Goal: Find specific page/section: Find specific page/section

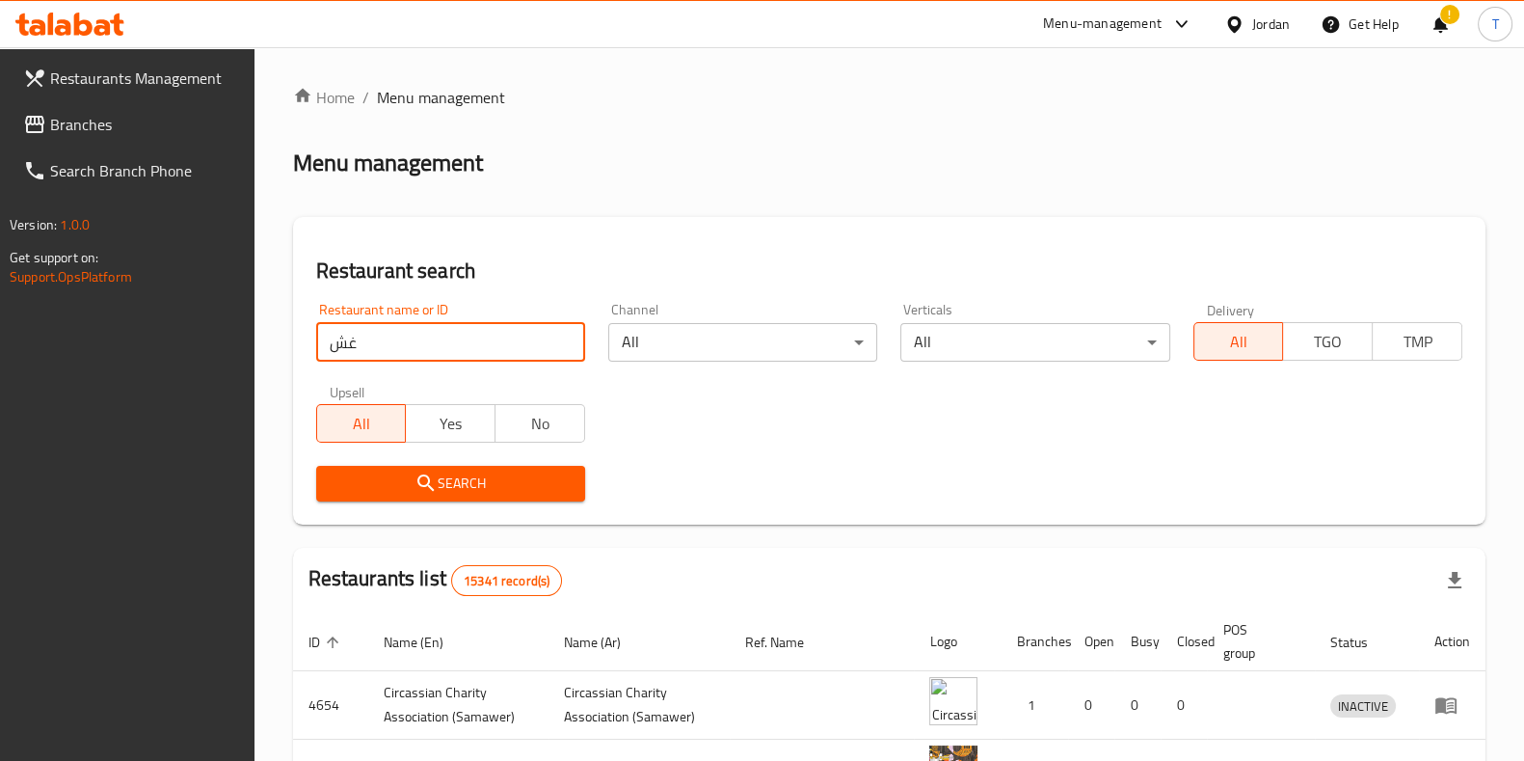
type input "غ"
click button "Search" at bounding box center [450, 484] width 269 height 36
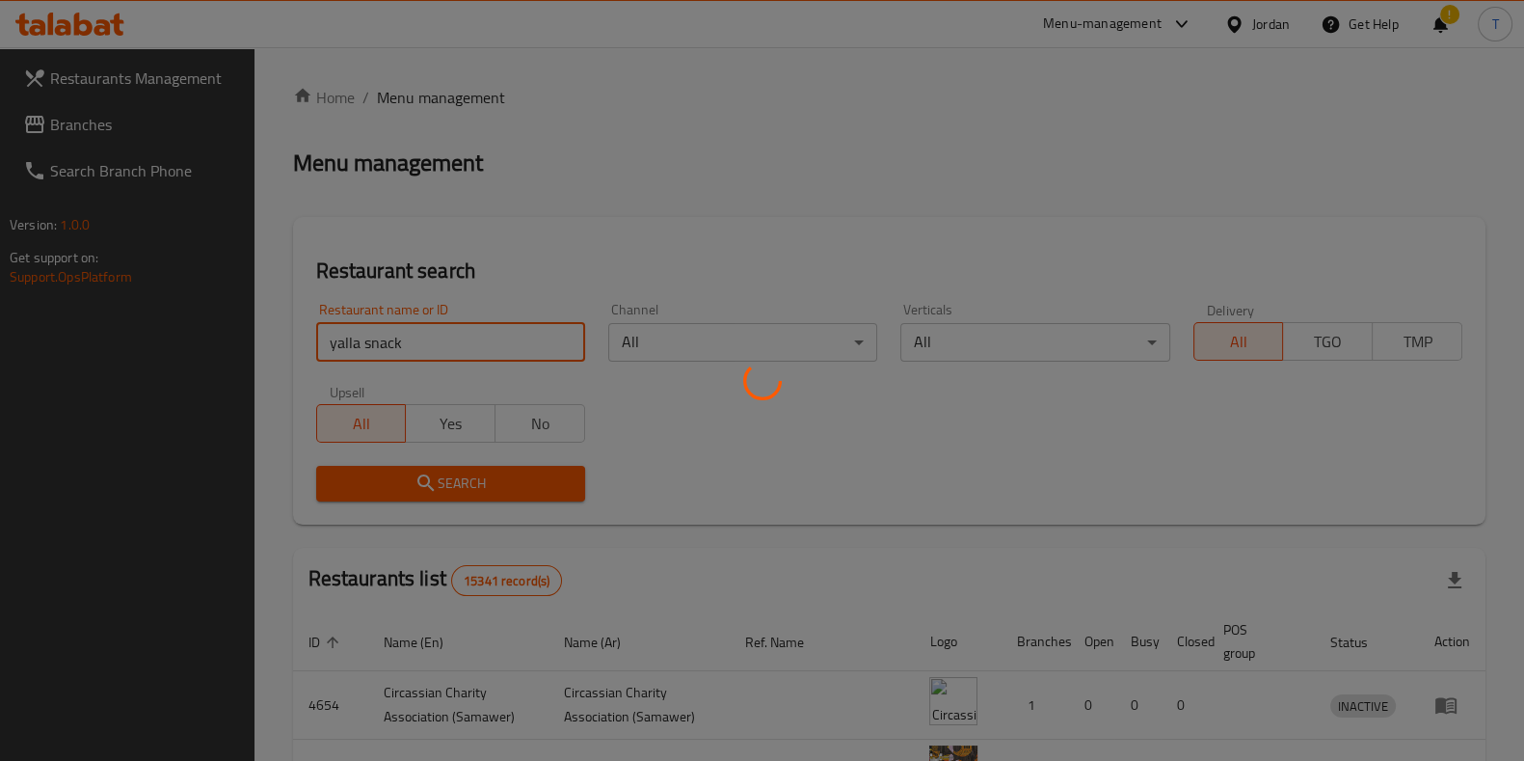
click button "Search" at bounding box center [450, 484] width 269 height 36
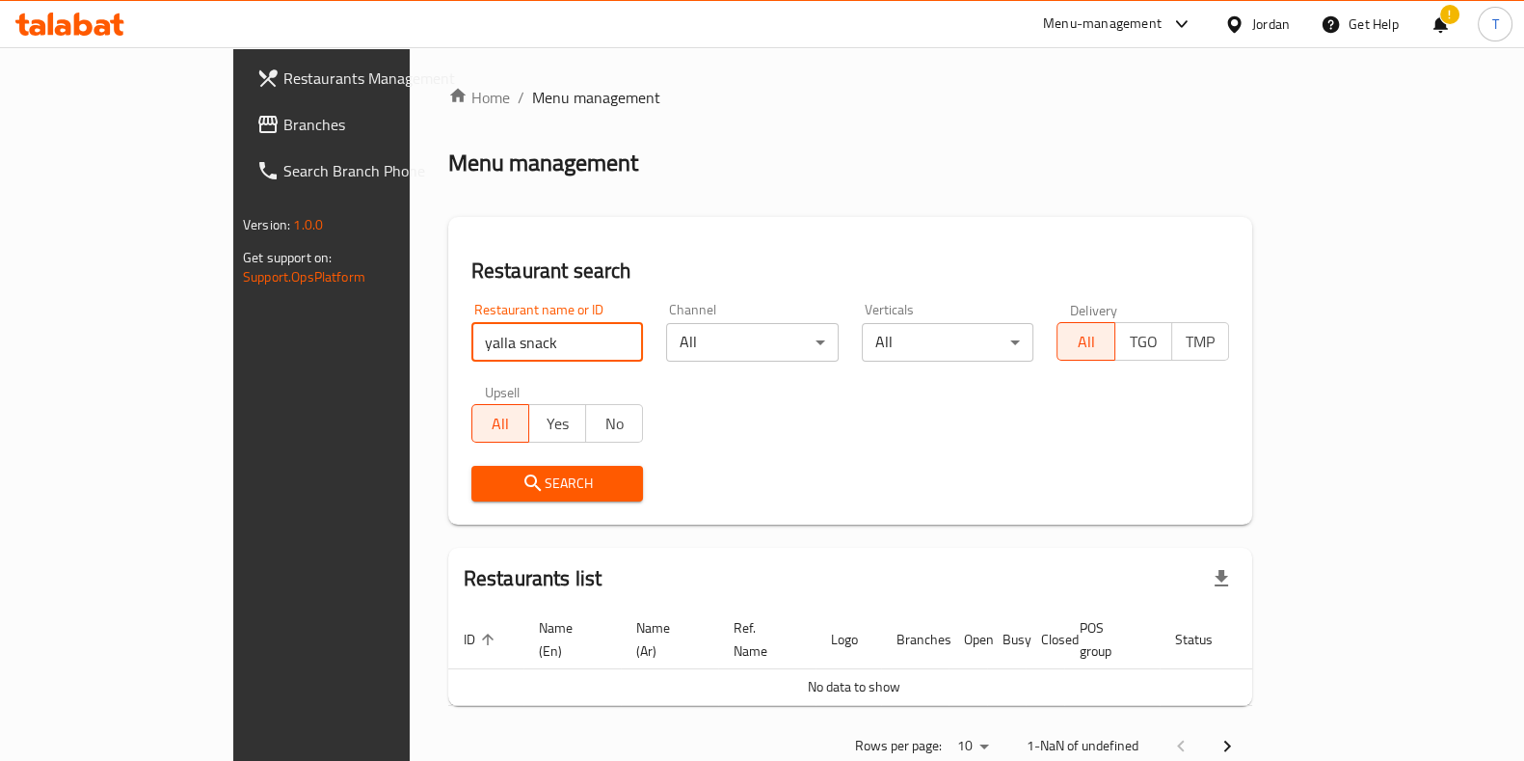
click at [471, 347] on input "yalla snack" at bounding box center [557, 342] width 173 height 39
click button "Search" at bounding box center [557, 484] width 173 height 36
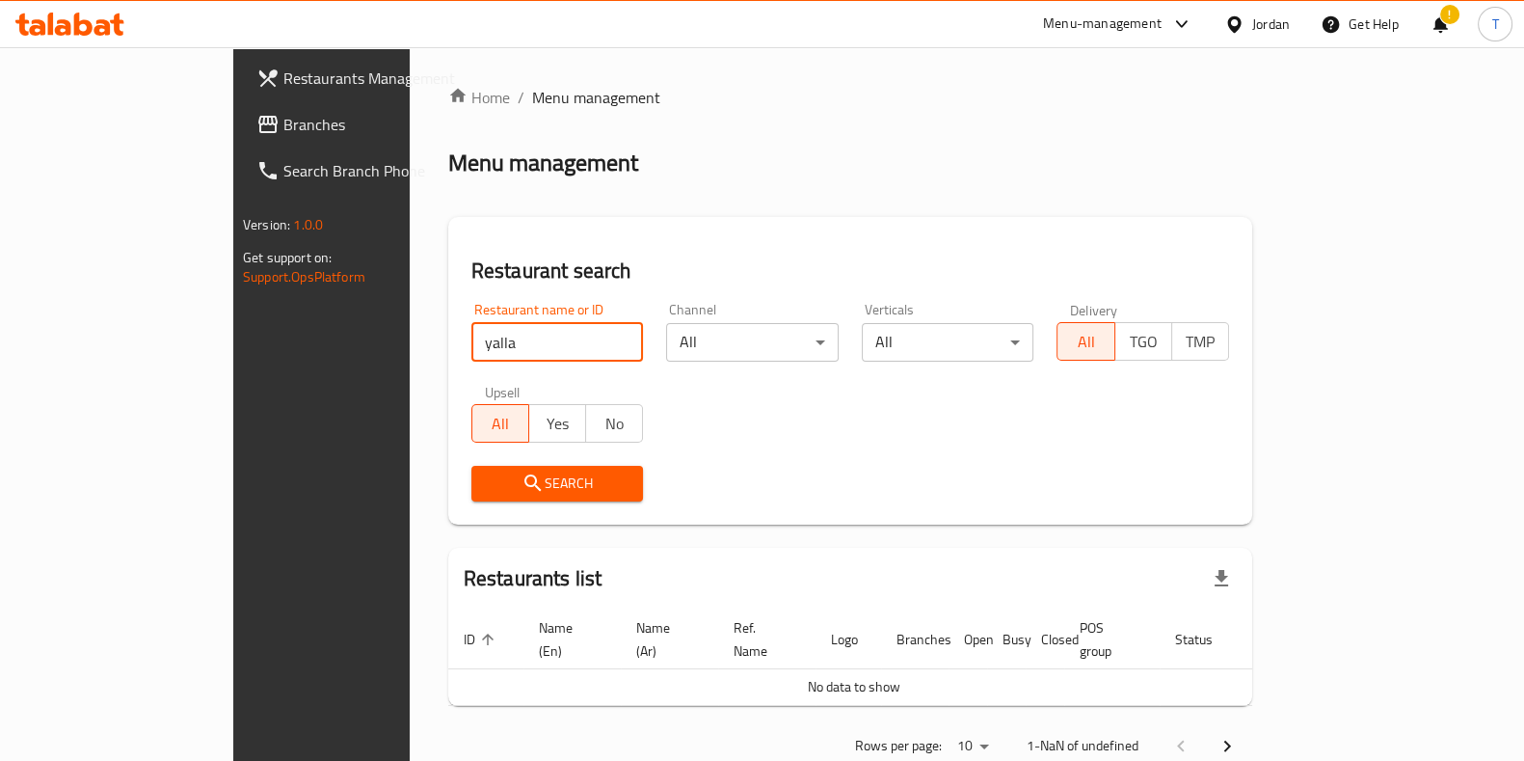
click at [485, 347] on input "yalla" at bounding box center [557, 342] width 173 height 39
click at [485, 346] on input "yalla" at bounding box center [557, 342] width 173 height 39
drag, startPoint x: 485, startPoint y: 346, endPoint x: 485, endPoint y: 336, distance: 10.6
click at [485, 336] on input "yalla" at bounding box center [557, 342] width 173 height 39
click button "Search" at bounding box center [557, 484] width 173 height 36
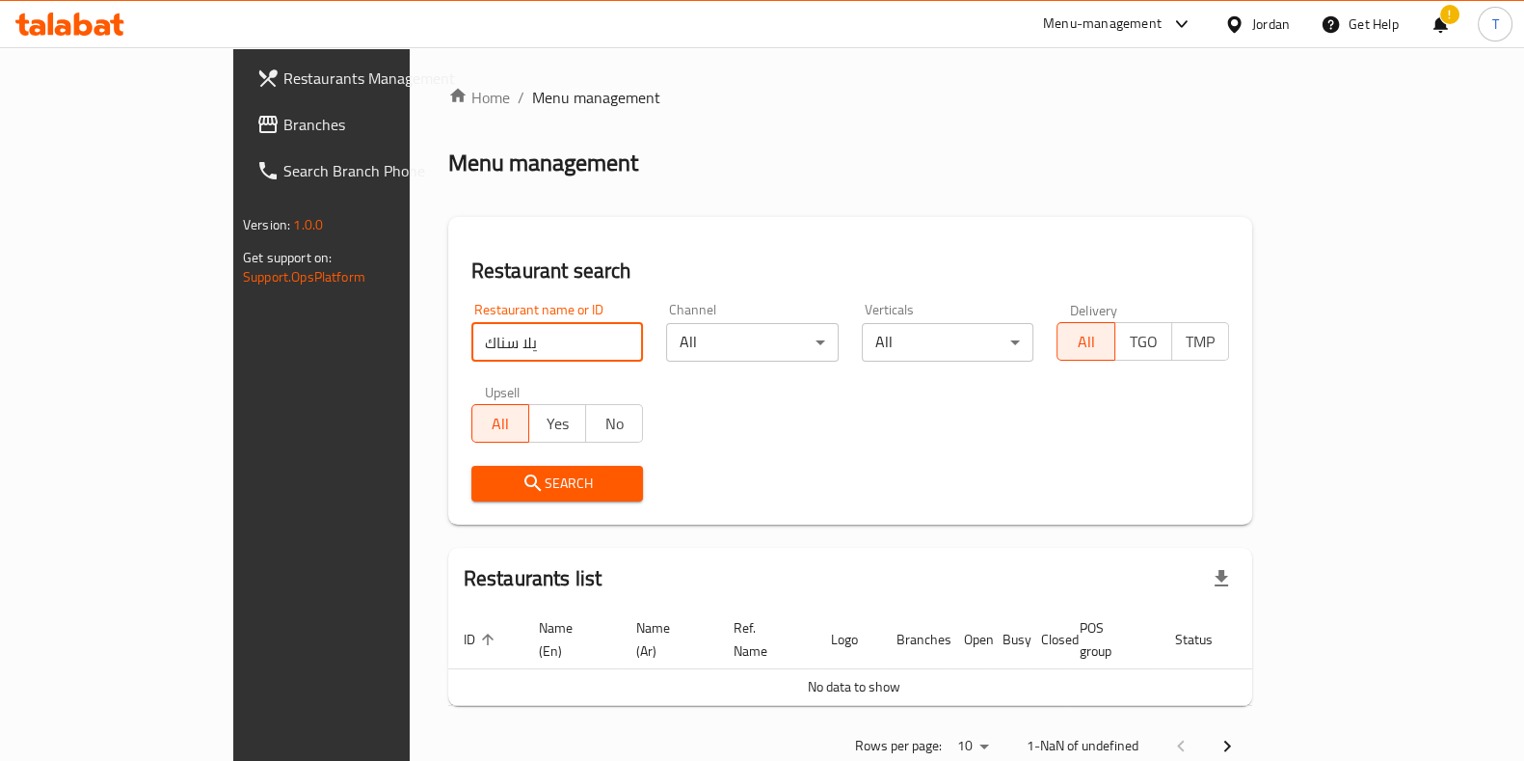
click at [471, 333] on input "يلا سناك" at bounding box center [557, 342] width 173 height 39
click at [471, 332] on input "يلا سناك" at bounding box center [557, 342] width 173 height 39
type input "إ"
click button "Search" at bounding box center [557, 484] width 173 height 36
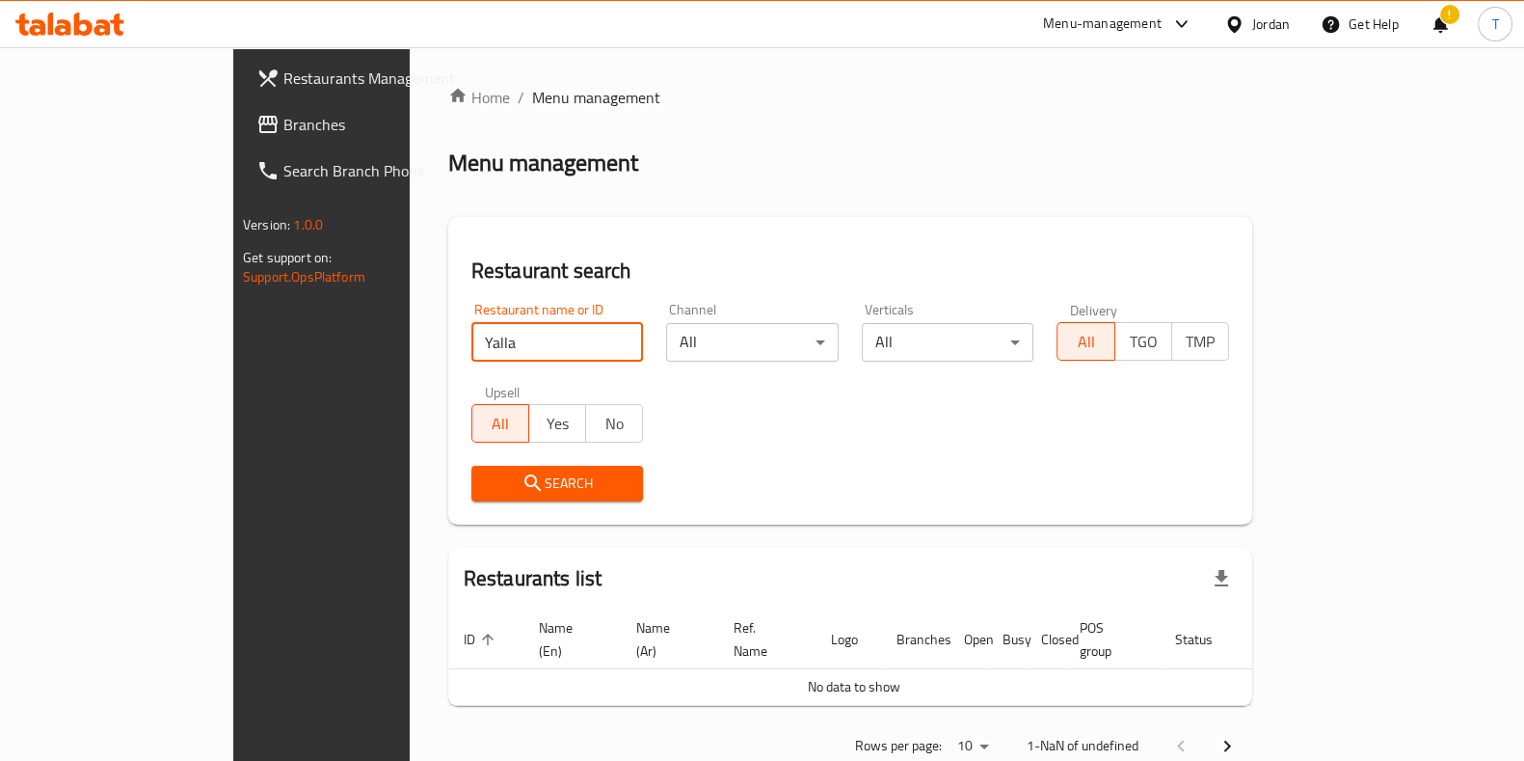
click button "Search" at bounding box center [557, 484] width 173 height 36
click at [1252, 167] on div "Menu management" at bounding box center [850, 163] width 804 height 31
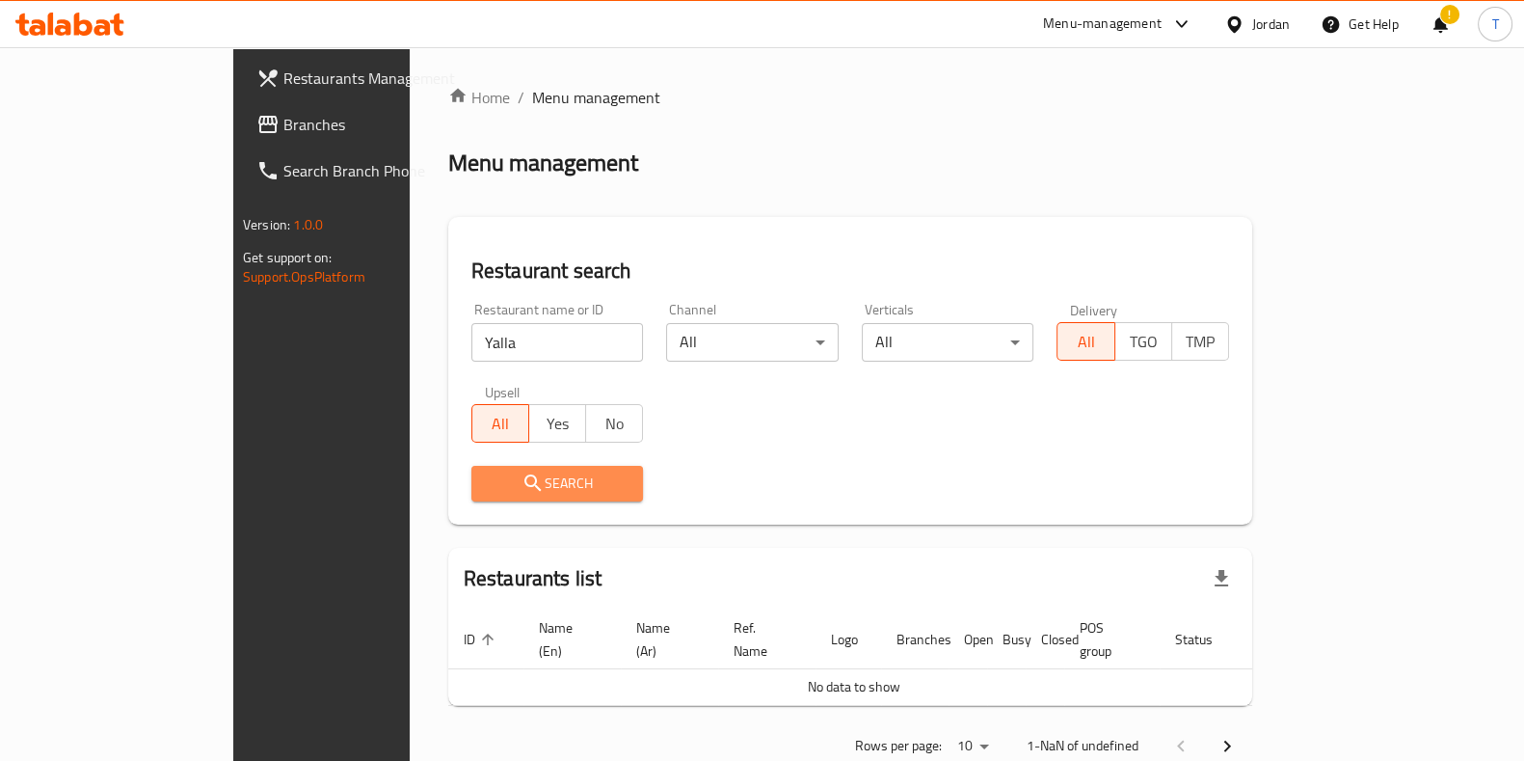
click at [539, 489] on span "Search" at bounding box center [558, 483] width 142 height 24
click at [487, 491] on span "Search" at bounding box center [558, 483] width 142 height 24
click at [471, 339] on input "Yalla" at bounding box center [557, 342] width 173 height 39
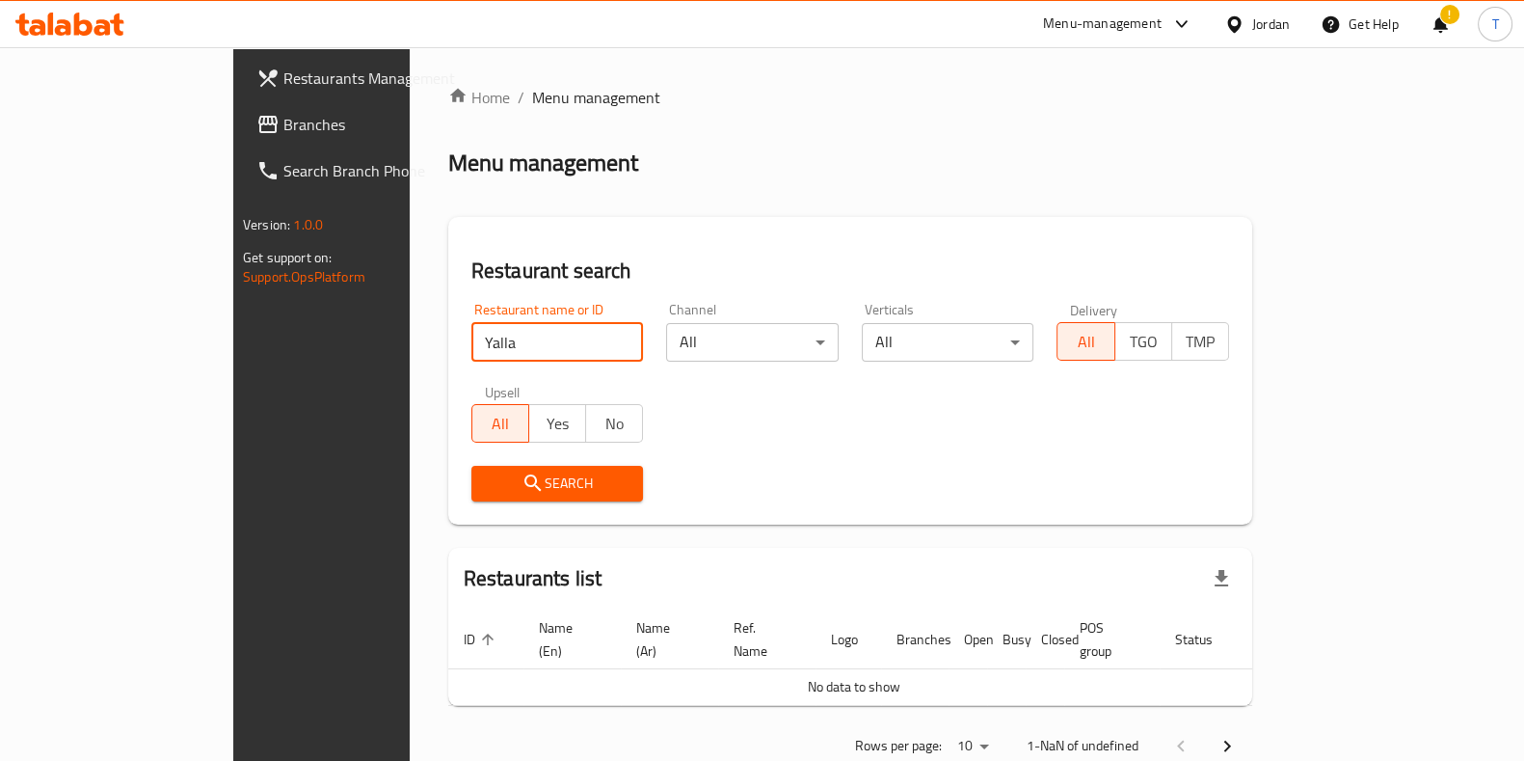
click at [471, 339] on input "Yalla" at bounding box center [557, 342] width 173 height 39
click button "Search" at bounding box center [557, 484] width 173 height 36
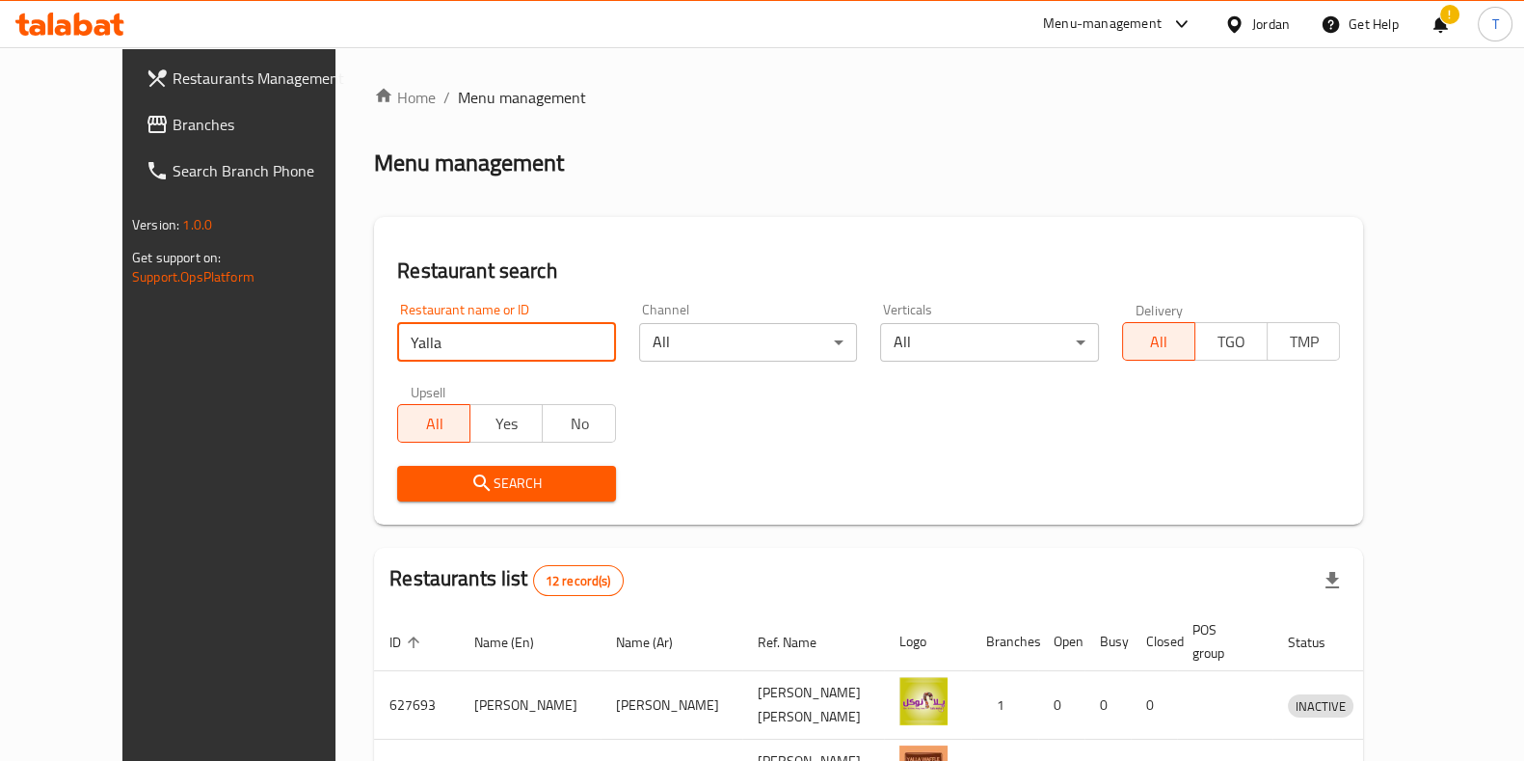
click at [439, 338] on input "Yalla" at bounding box center [506, 342] width 218 height 39
type input "Yalla snack"
click button "Search" at bounding box center [506, 484] width 218 height 36
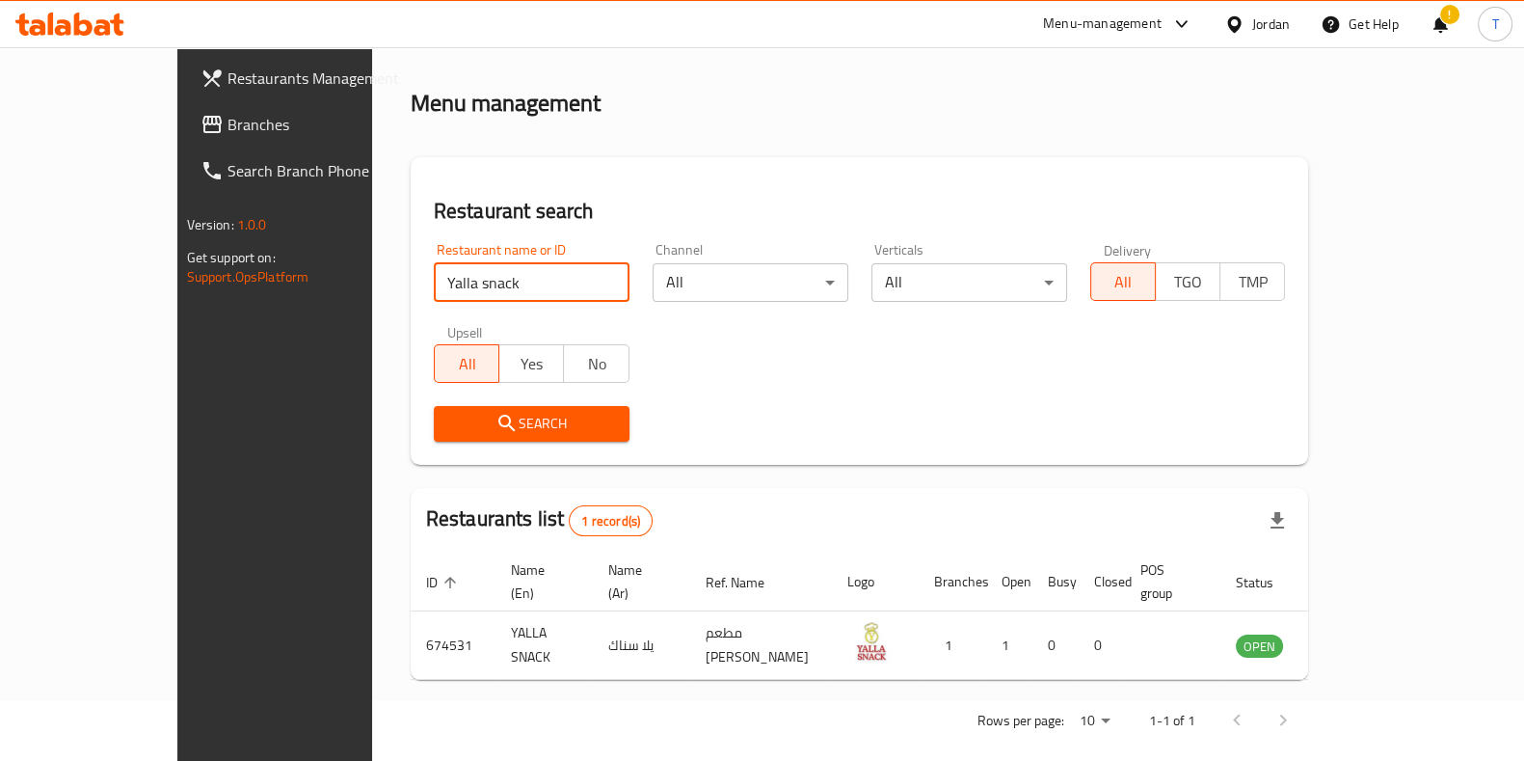
scroll to position [61, 0]
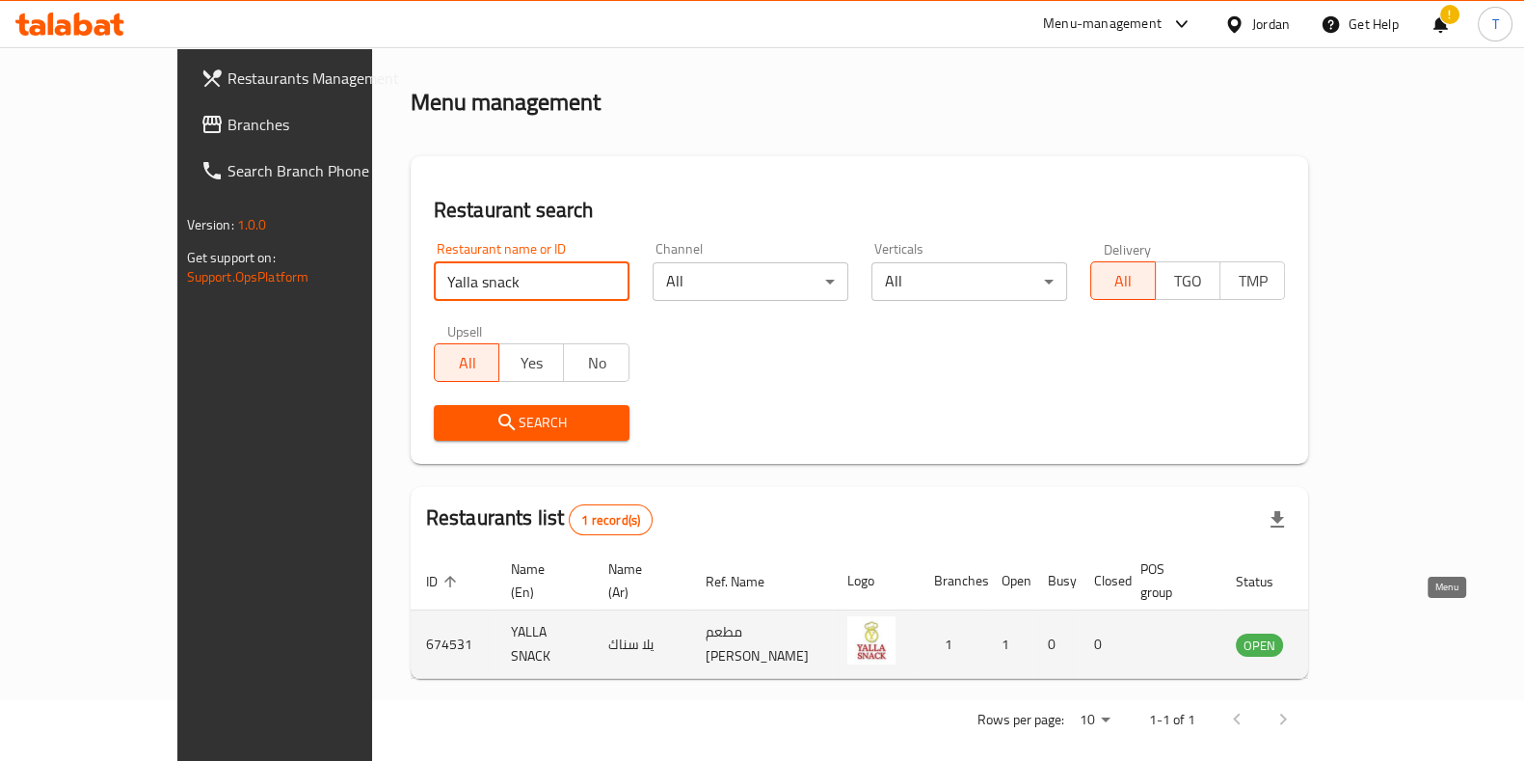
click at [1373, 632] on link "enhanced table" at bounding box center [1355, 643] width 36 height 23
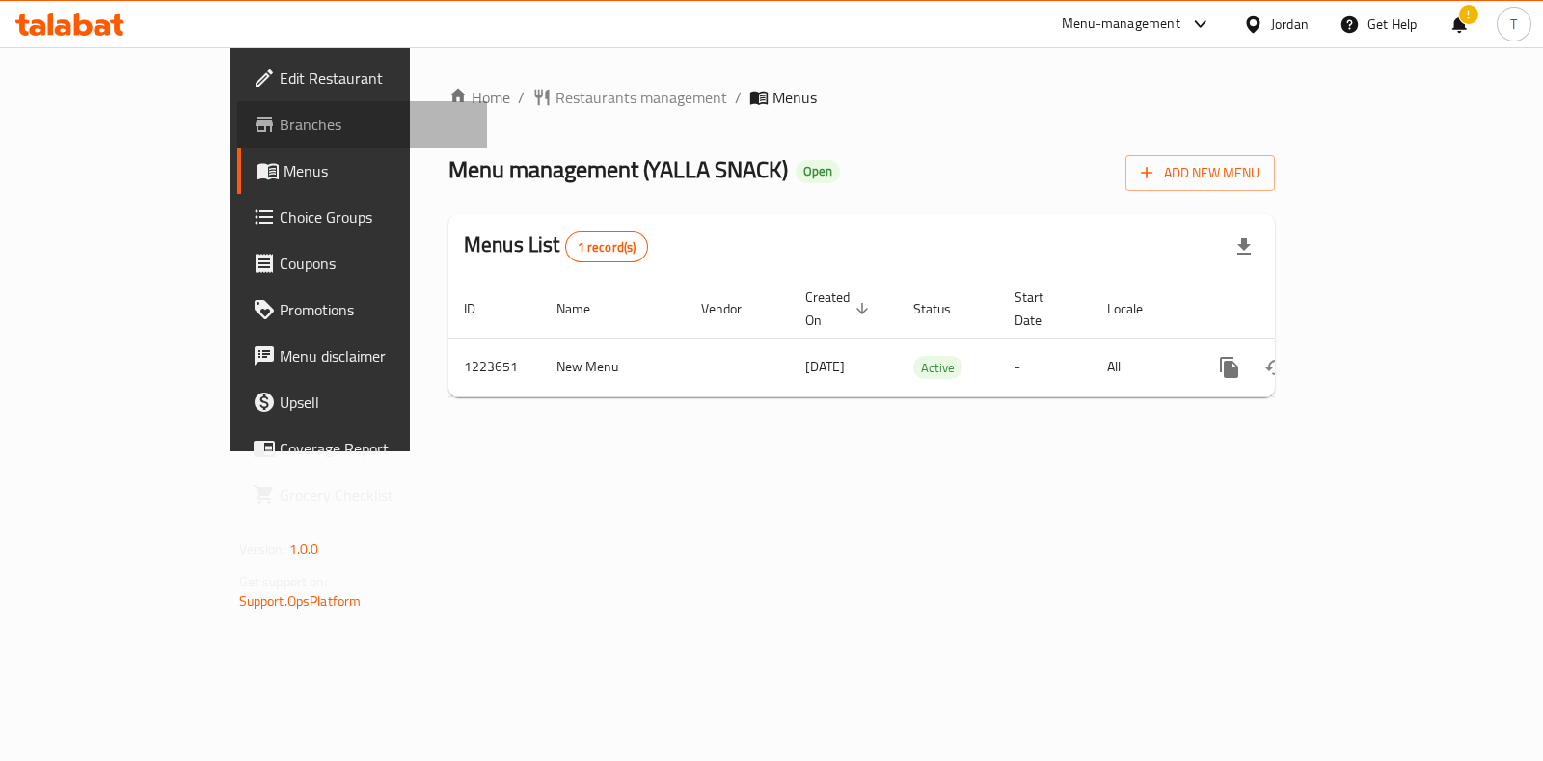
click at [280, 113] on span "Branches" at bounding box center [376, 124] width 192 height 23
